Goal: Task Accomplishment & Management: Complete application form

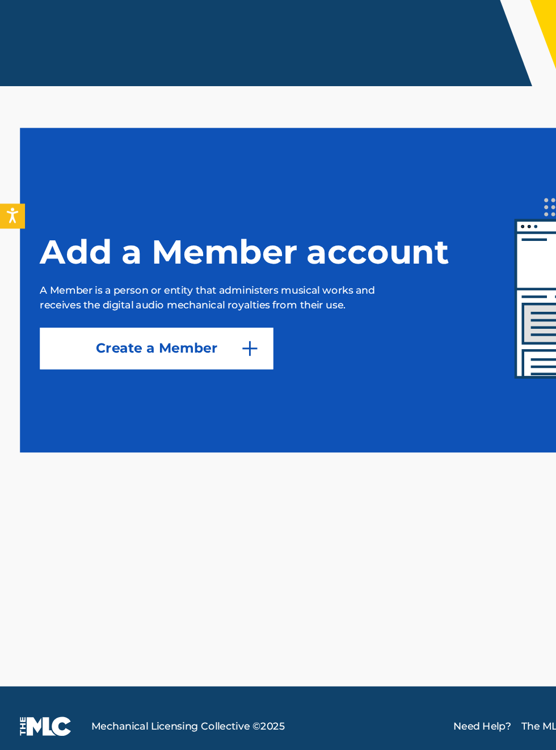
scroll to position [228, 0]
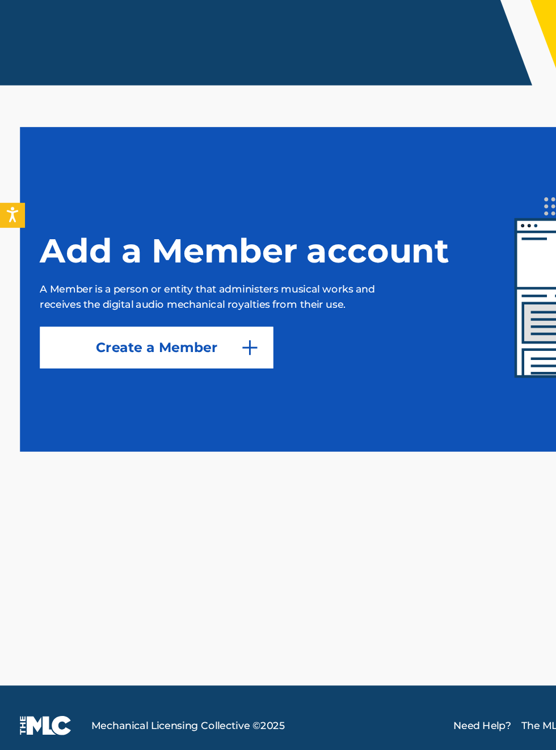
click at [122, 480] on link "Create a Member" at bounding box center [106, 465] width 159 height 28
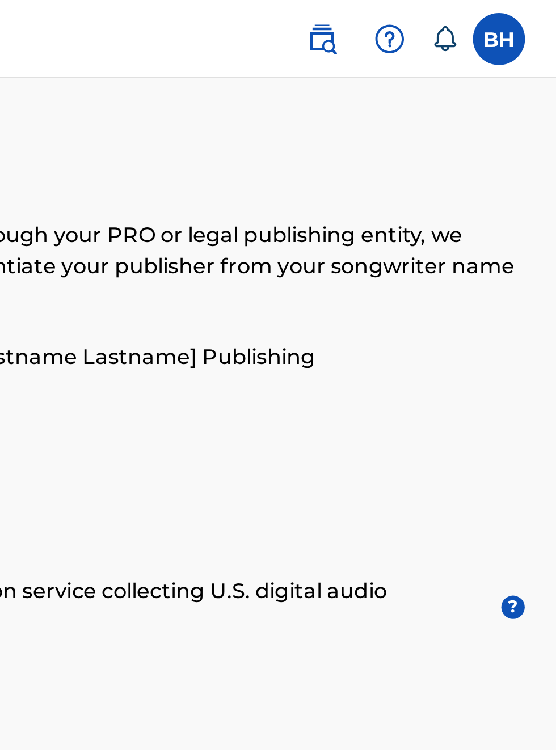
scroll to position [0, 313]
click at [531, 12] on label at bounding box center [530, 17] width 23 height 23
click at [531, 17] on input "BH [PERSON_NAME] [EMAIL_ADDRESS][DOMAIN_NAME] Notification Preferences Profile …" at bounding box center [531, 17] width 0 height 0
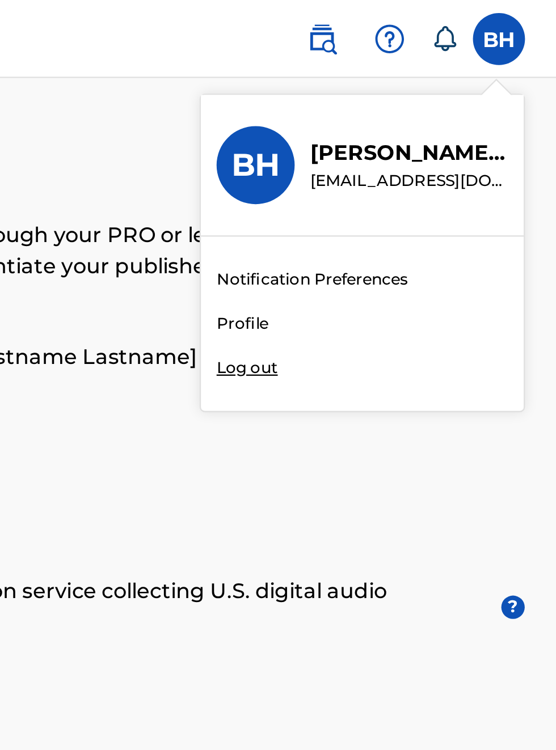
click at [428, 143] on div "BH BH [PERSON_NAME] [EMAIL_ADDRESS][DOMAIN_NAME] Notification Preferences Profi…" at bounding box center [278, 567] width 556 height 1134
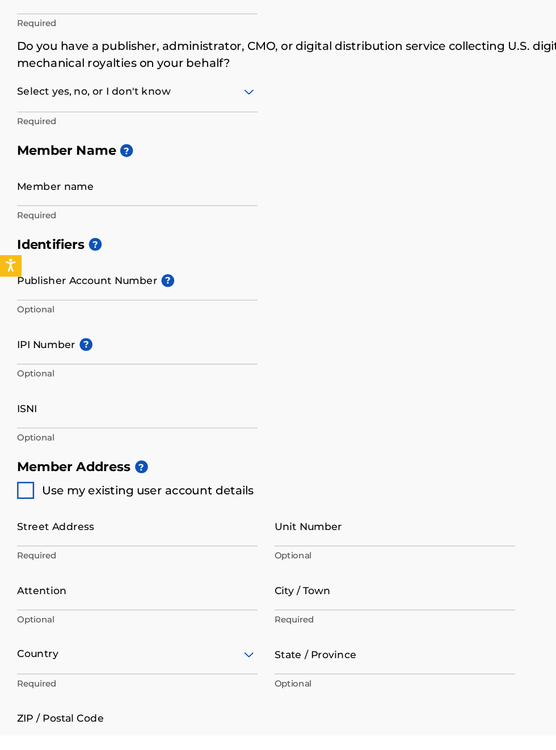
scroll to position [0, 0]
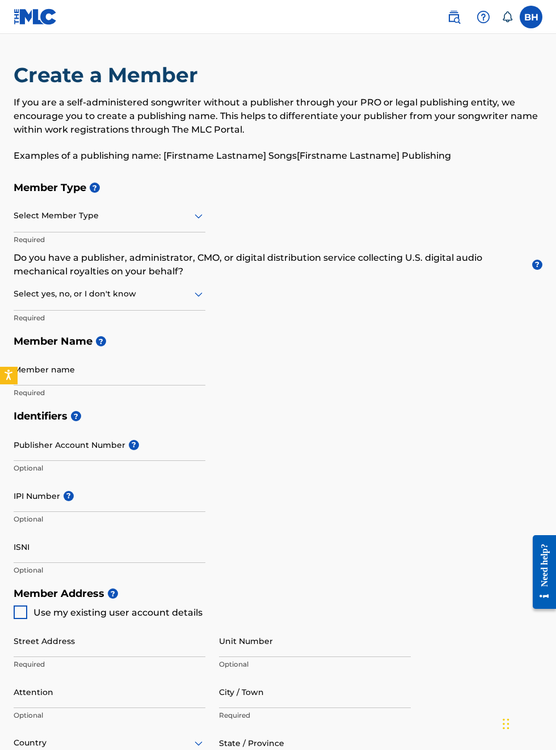
click at [507, 18] on icon at bounding box center [506, 16] width 11 height 11
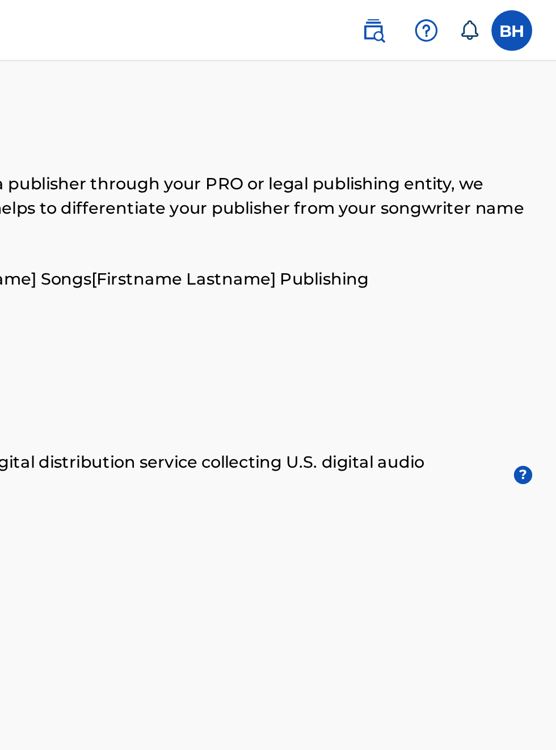
click at [506, 22] on icon at bounding box center [507, 16] width 10 height 11
click at [460, 19] on img at bounding box center [454, 17] width 14 height 14
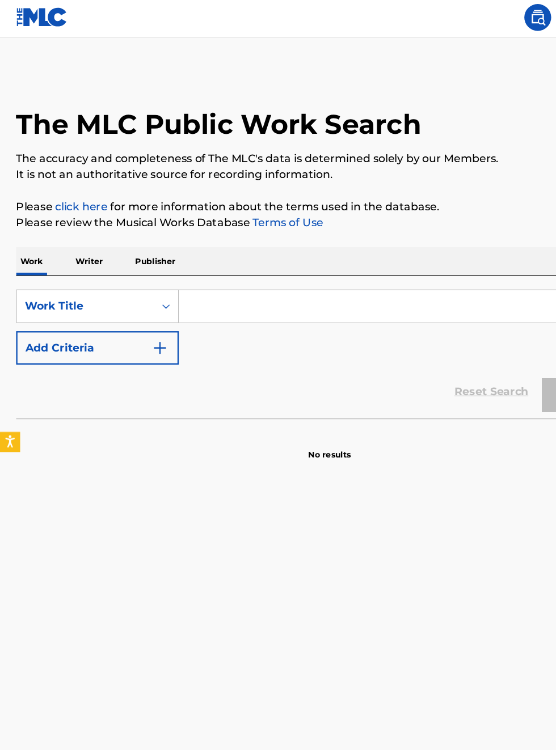
click at [91, 182] on link "click here" at bounding box center [68, 176] width 44 height 11
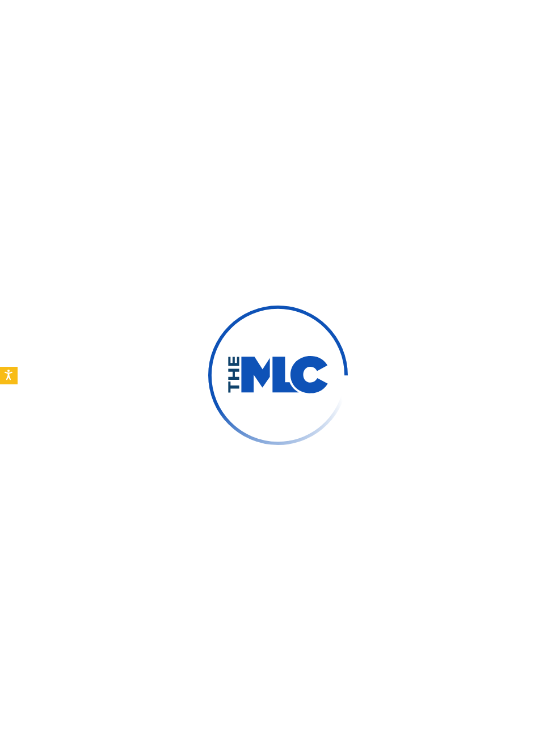
type input "[PERSON_NAME]"
type input "[EMAIL_ADDRESS][DOMAIN_NAME]"
click at [27, 382] on div at bounding box center [278, 375] width 556 height 750
click at [39, 384] on div at bounding box center [278, 375] width 556 height 750
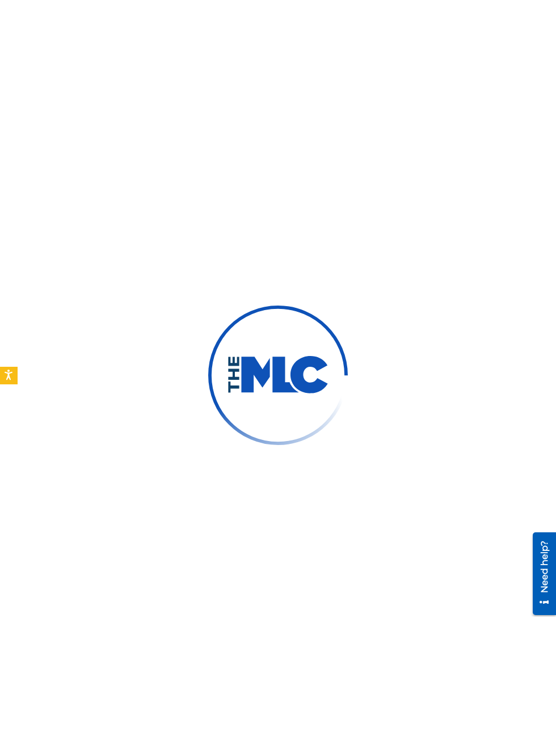
click at [552, 575] on div "Need help?" at bounding box center [543, 573] width 23 height 83
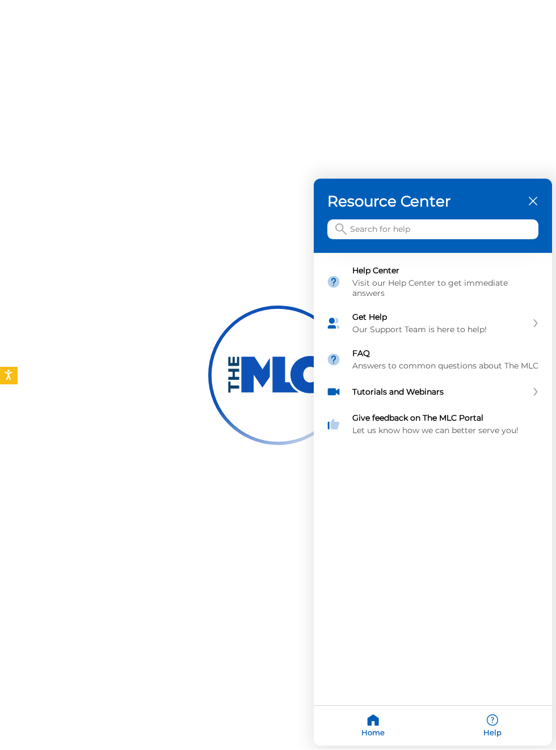
click at [550, 205] on div "Resource Center" at bounding box center [432, 216] width 238 height 74
click at [533, 201] on icon "close resource center" at bounding box center [532, 201] width 9 height 9
